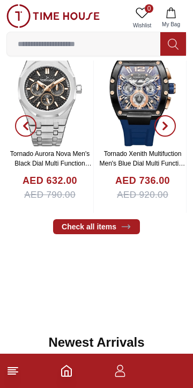
scroll to position [249, 0]
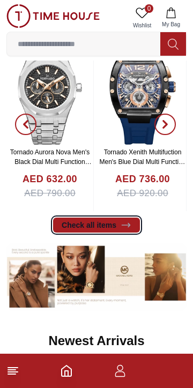
click at [132, 227] on link "Check all items" at bounding box center [96, 225] width 87 height 15
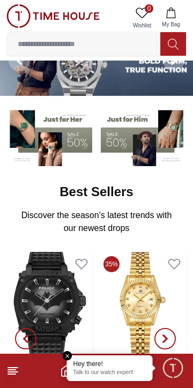
scroll to position [0, 0]
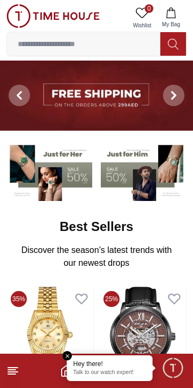
click at [13, 370] on line at bounding box center [12, 370] width 8 height 0
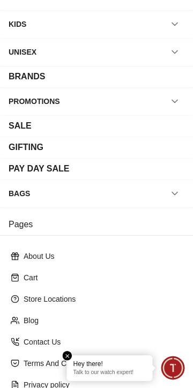
scroll to position [161, 0]
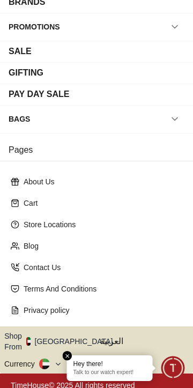
click at [65, 356] on em "Close tooltip" at bounding box center [68, 356] width 10 height 10
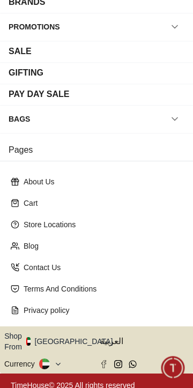
click at [117, 338] on icon "button" at bounding box center [119, 342] width 4 height 8
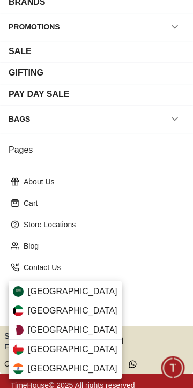
click at [95, 313] on div "Kuwait" at bounding box center [65, 310] width 113 height 19
